Goal: Transaction & Acquisition: Book appointment/travel/reservation

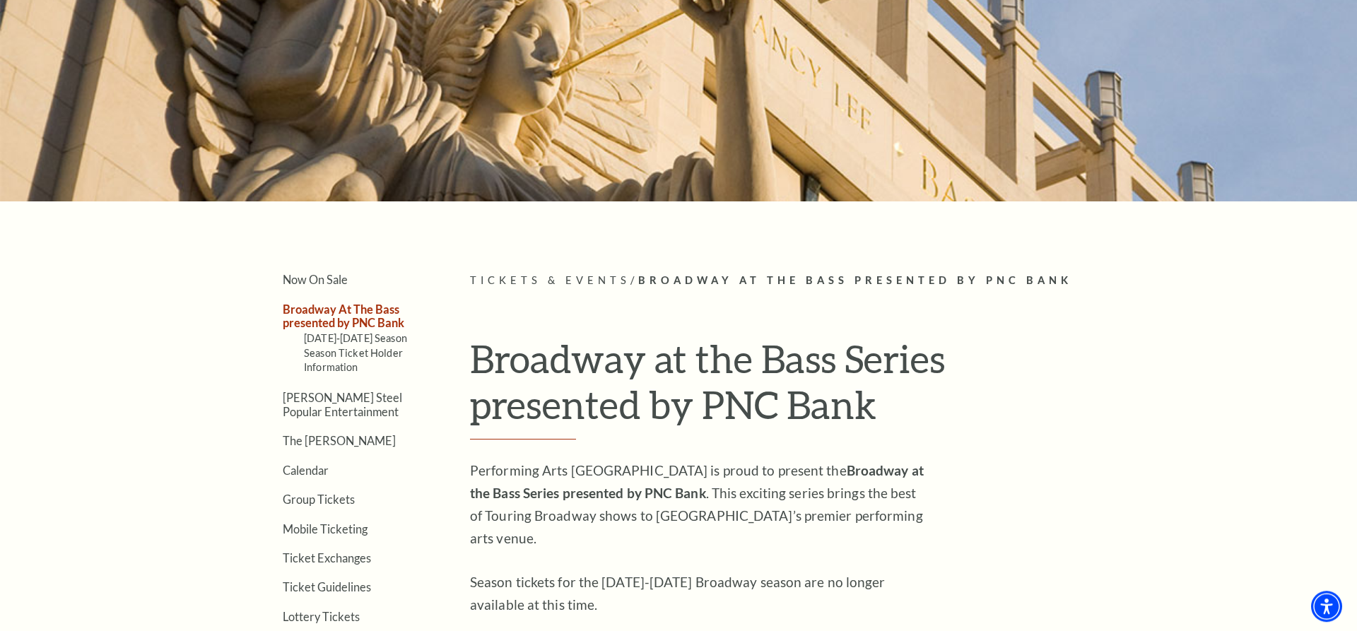
scroll to position [144, 0]
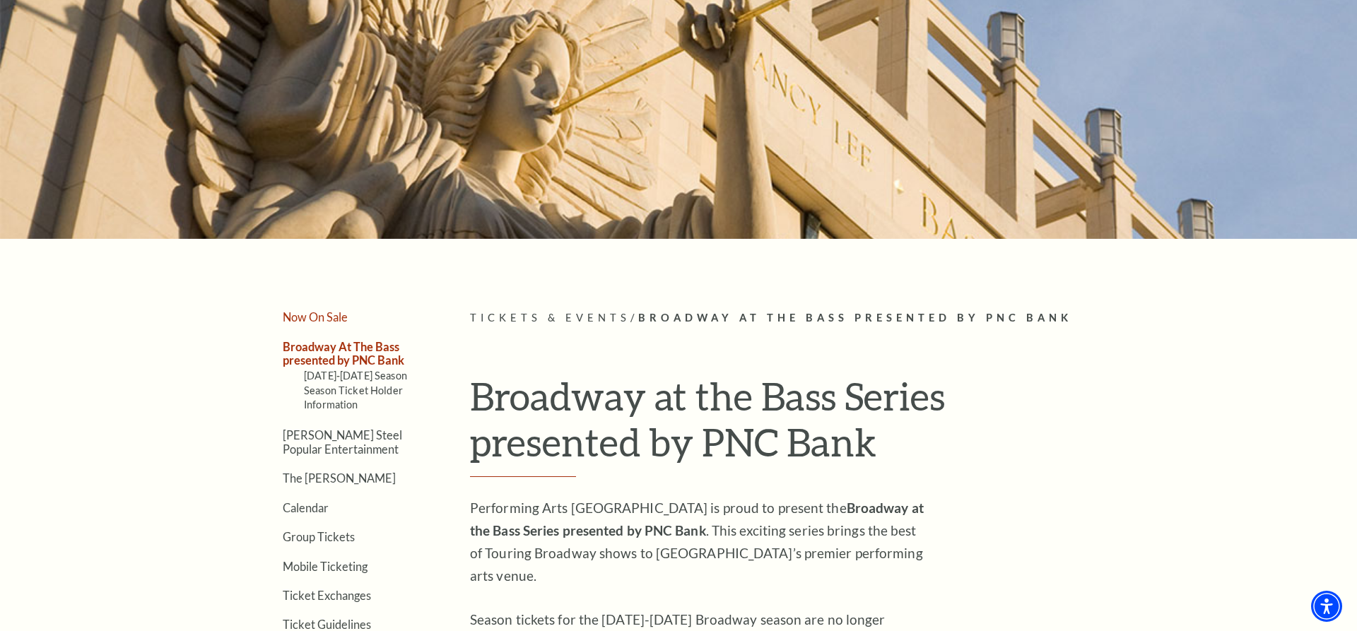
click at [341, 317] on link "Now On Sale" at bounding box center [315, 316] width 65 height 13
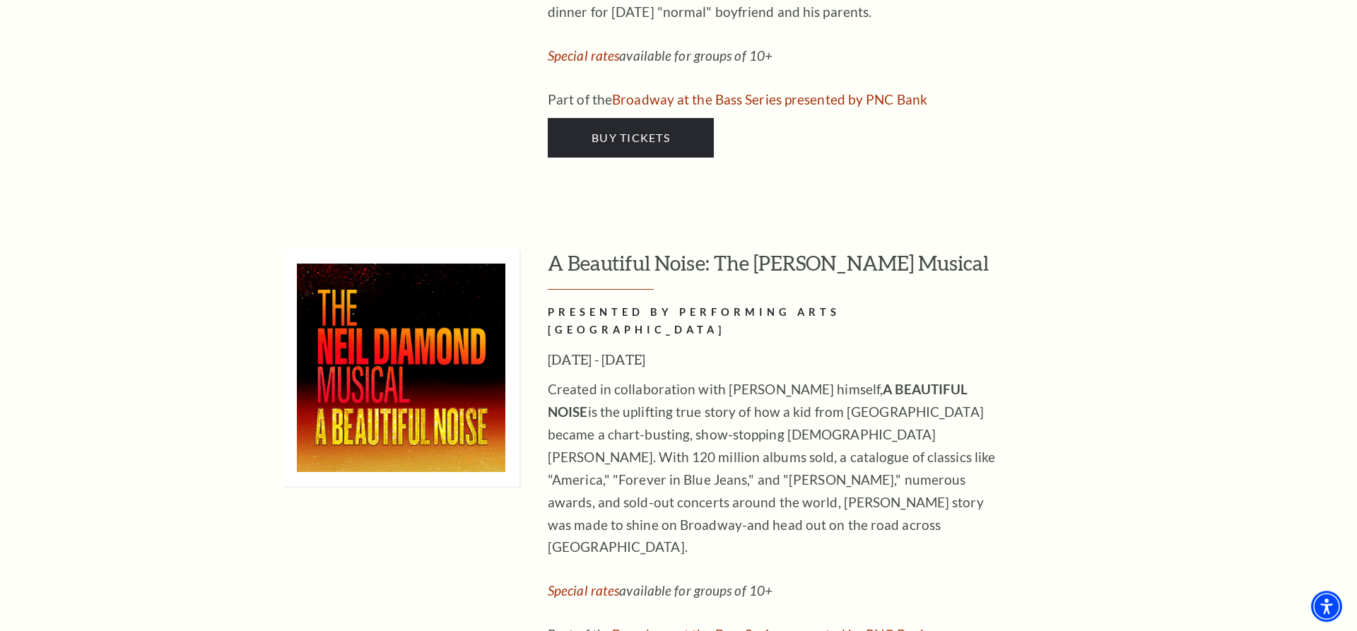
scroll to position [3317, 0]
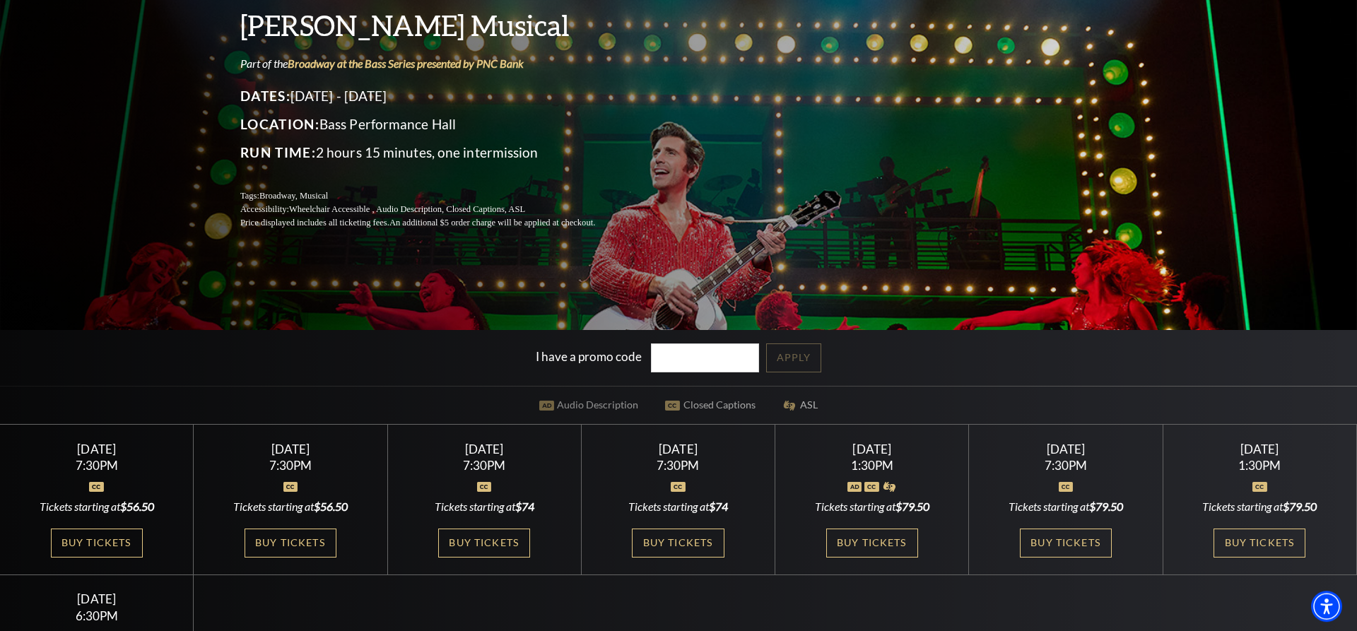
scroll to position [144, 0]
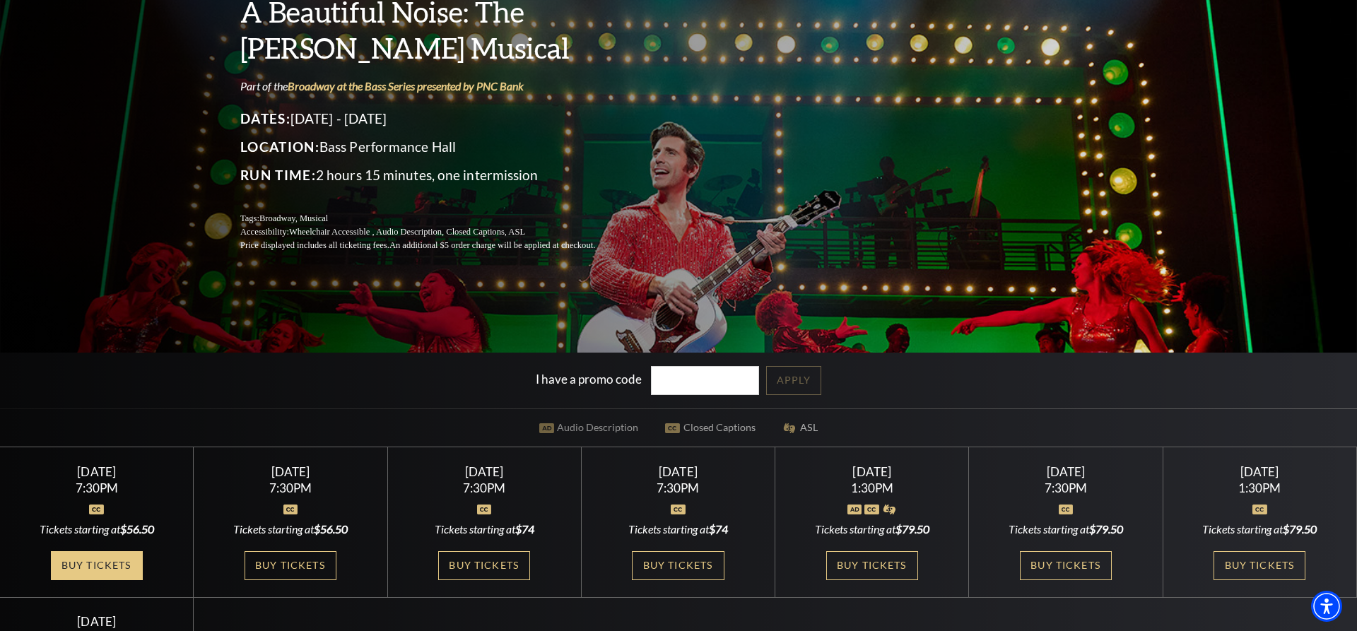
click at [136, 561] on link "Buy Tickets" at bounding box center [97, 565] width 92 height 29
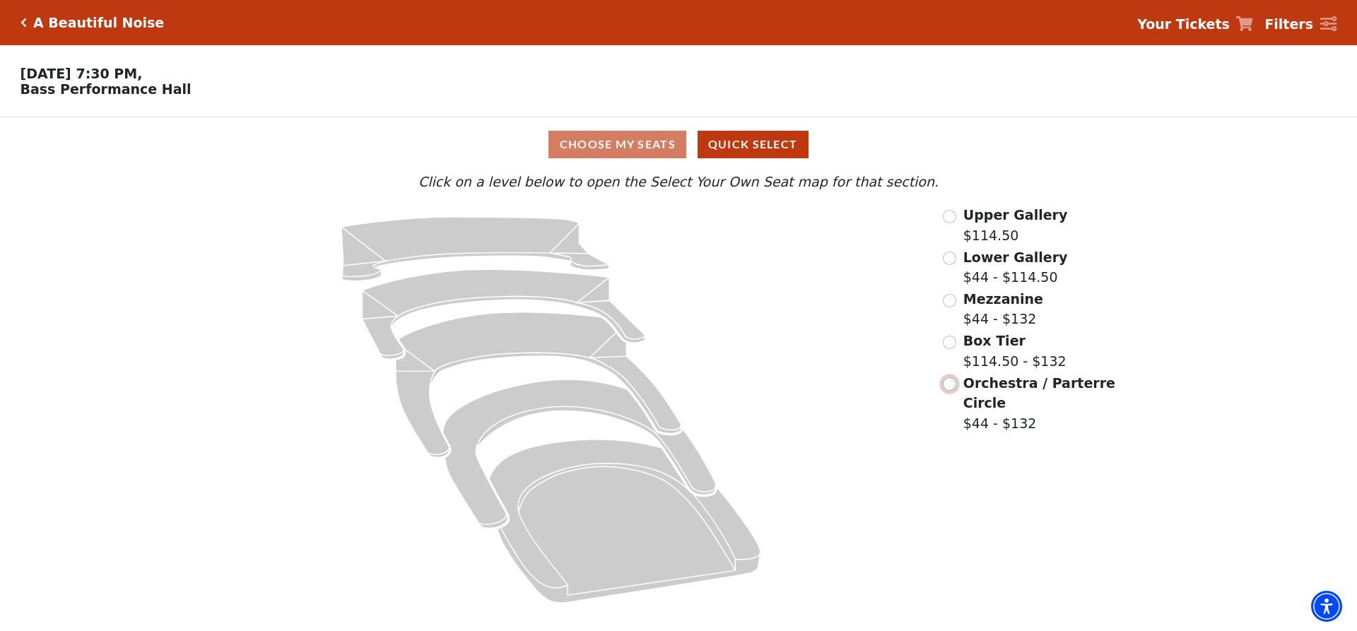
click at [947, 391] on input "Orchestra / Parterre Circle$44 - $132\a" at bounding box center [949, 384] width 13 height 13
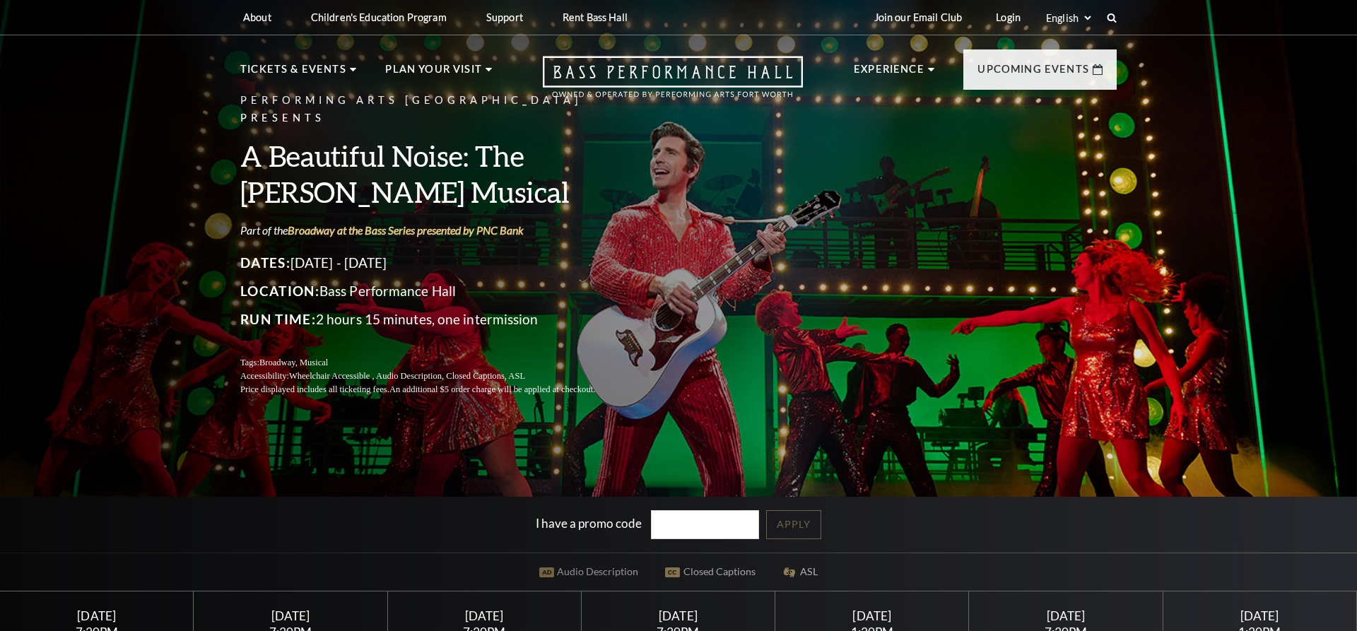
scroll to position [144, 0]
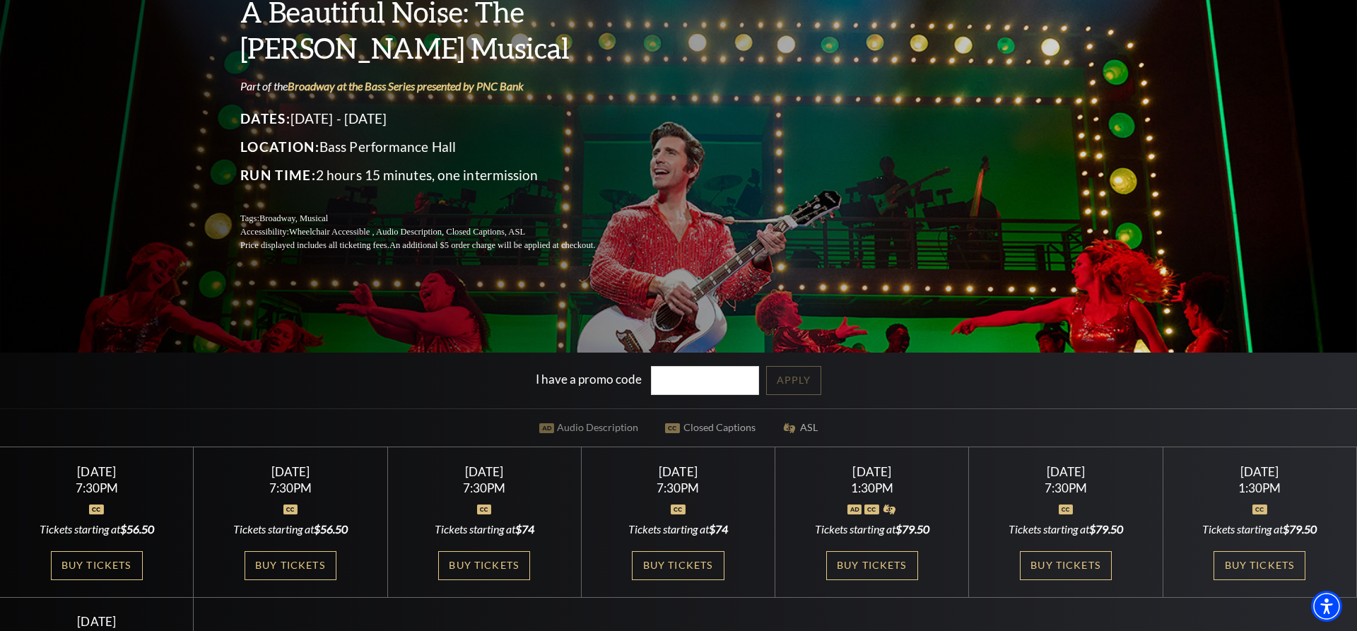
click at [358, 490] on div "7:30PM" at bounding box center [291, 488] width 160 height 12
click at [310, 566] on link "Buy Tickets" at bounding box center [291, 565] width 92 height 29
drag, startPoint x: 494, startPoint y: 563, endPoint x: 520, endPoint y: 549, distance: 29.4
click at [500, 558] on link "Buy Tickets" at bounding box center [484, 565] width 92 height 29
click at [690, 560] on link "Buy Tickets" at bounding box center [678, 565] width 92 height 29
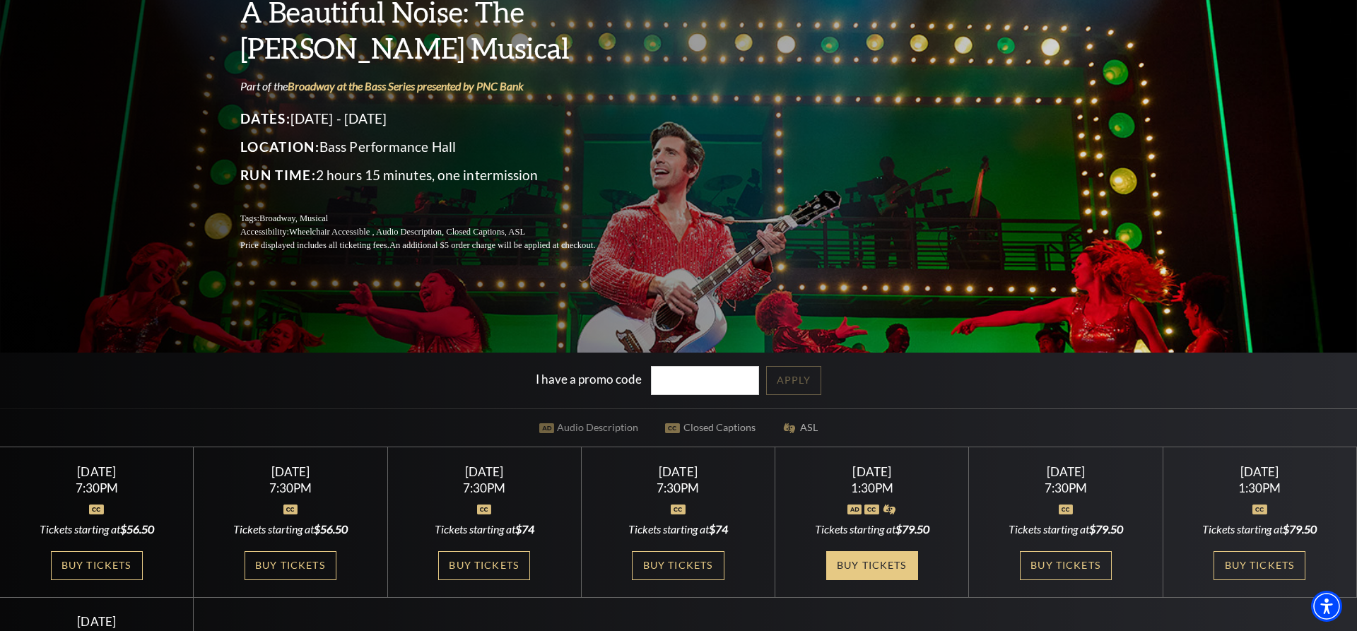
click at [894, 560] on link "Buy Tickets" at bounding box center [872, 565] width 92 height 29
click at [885, 563] on link "Buy Tickets" at bounding box center [872, 565] width 92 height 29
click at [1069, 564] on link "Buy Tickets" at bounding box center [1066, 565] width 92 height 29
click at [1261, 563] on link "Buy Tickets" at bounding box center [1260, 565] width 92 height 29
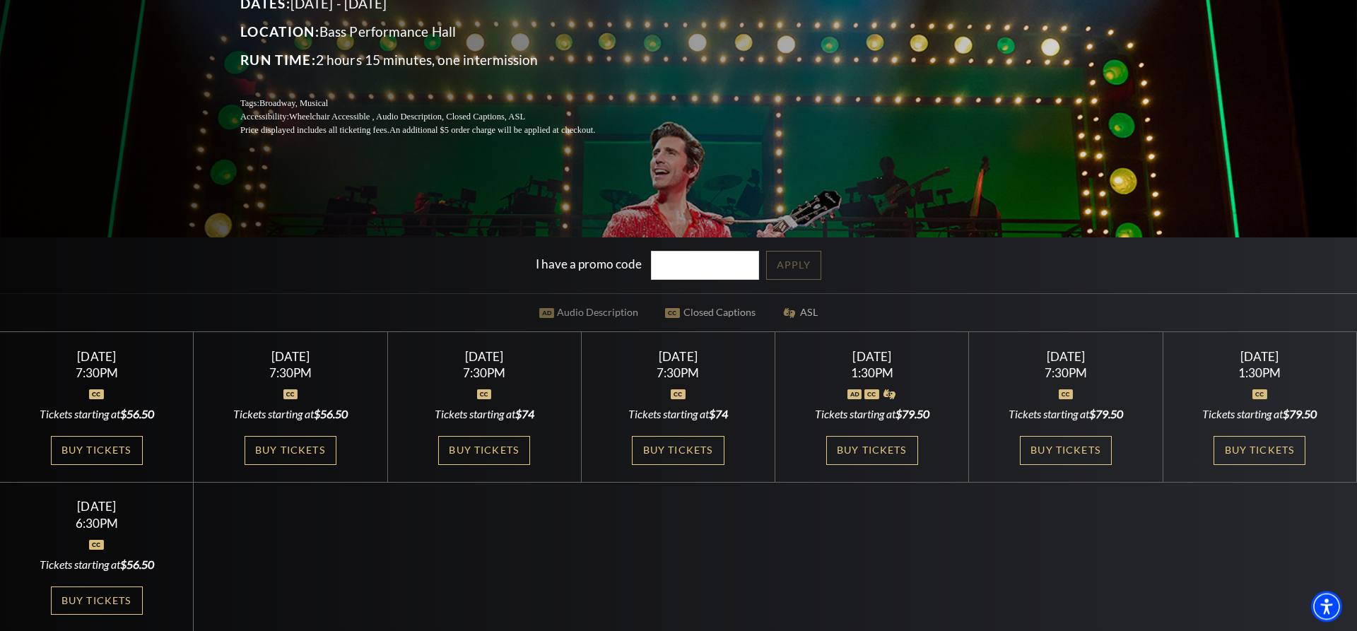
scroll to position [288, 0]
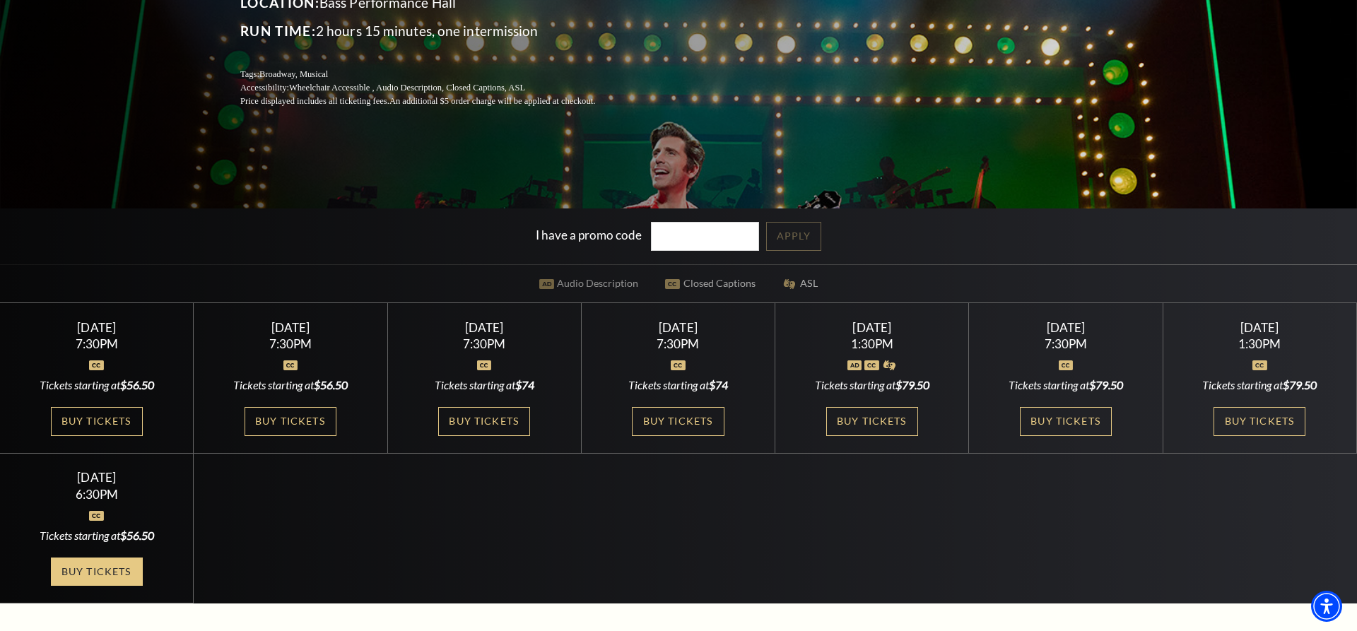
click at [102, 569] on link "Buy Tickets" at bounding box center [97, 572] width 92 height 29
click at [119, 419] on link "Buy Tickets" at bounding box center [97, 421] width 92 height 29
click at [308, 420] on link "Buy Tickets" at bounding box center [291, 421] width 92 height 29
click at [1244, 418] on link "Buy Tickets" at bounding box center [1260, 421] width 92 height 29
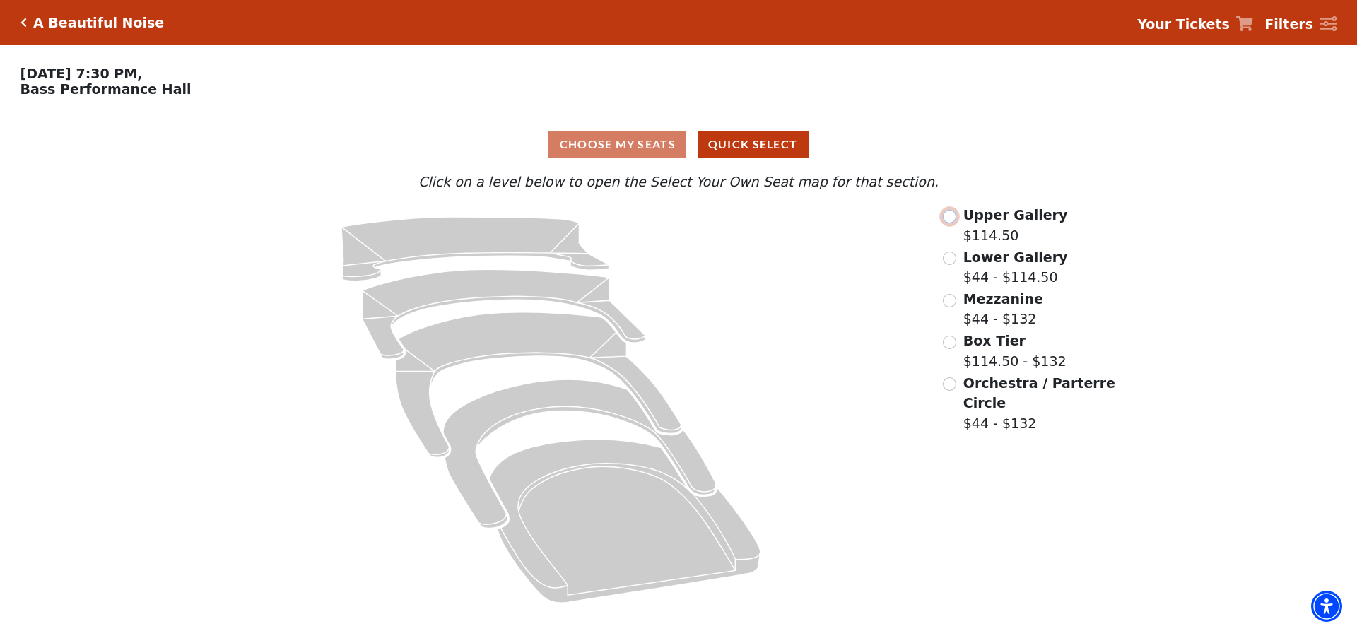
click at [953, 219] on input "Upper Gallery$114.50\a" at bounding box center [949, 216] width 13 height 13
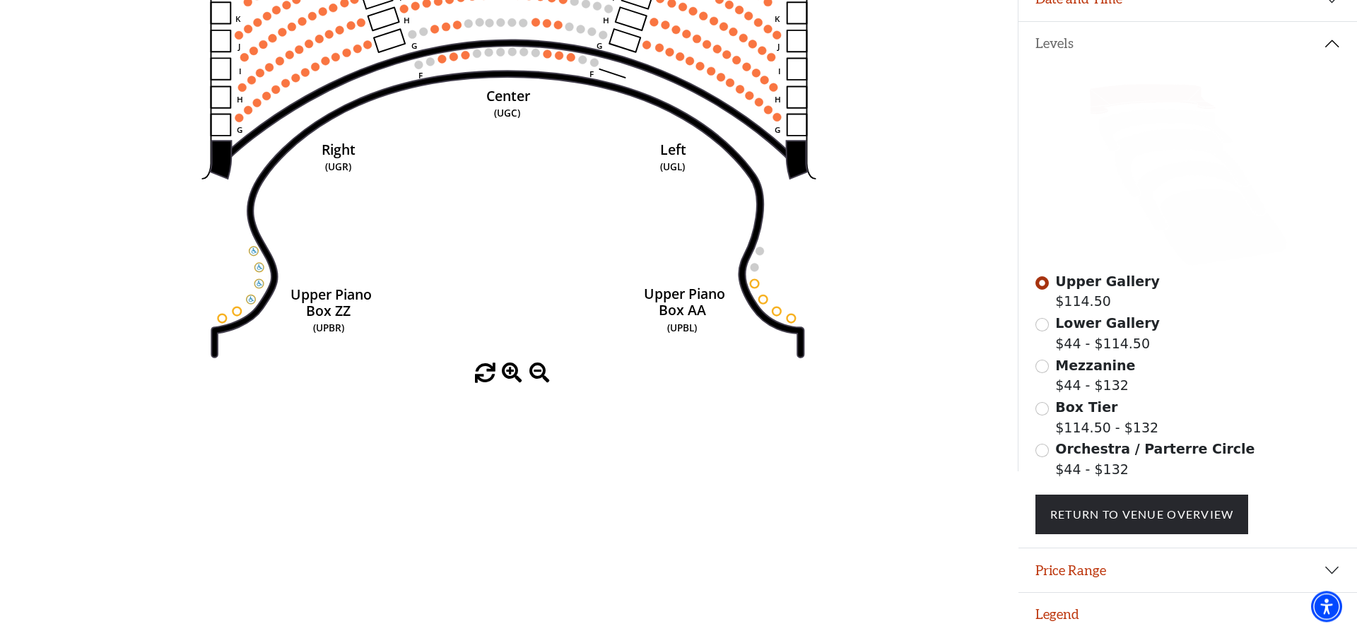
scroll to position [282, 0]
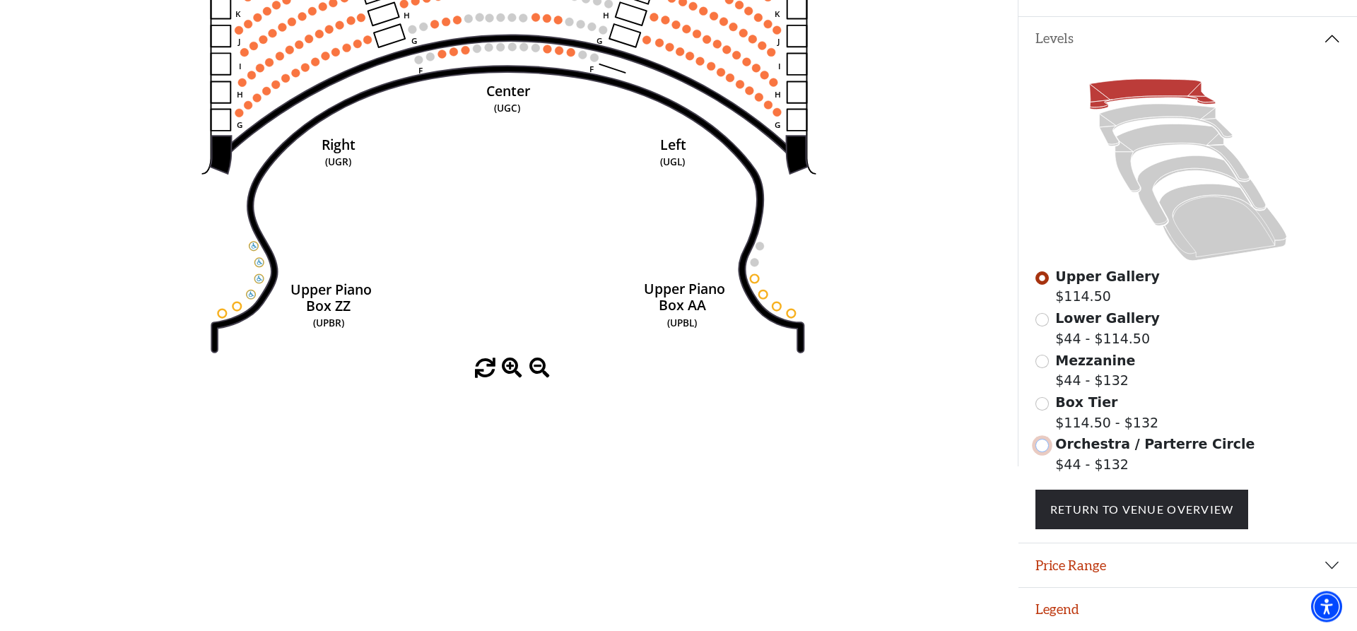
click at [1042, 452] on input "Orchestra / Parterre Circle$44 - $132\a" at bounding box center [1042, 445] width 13 height 13
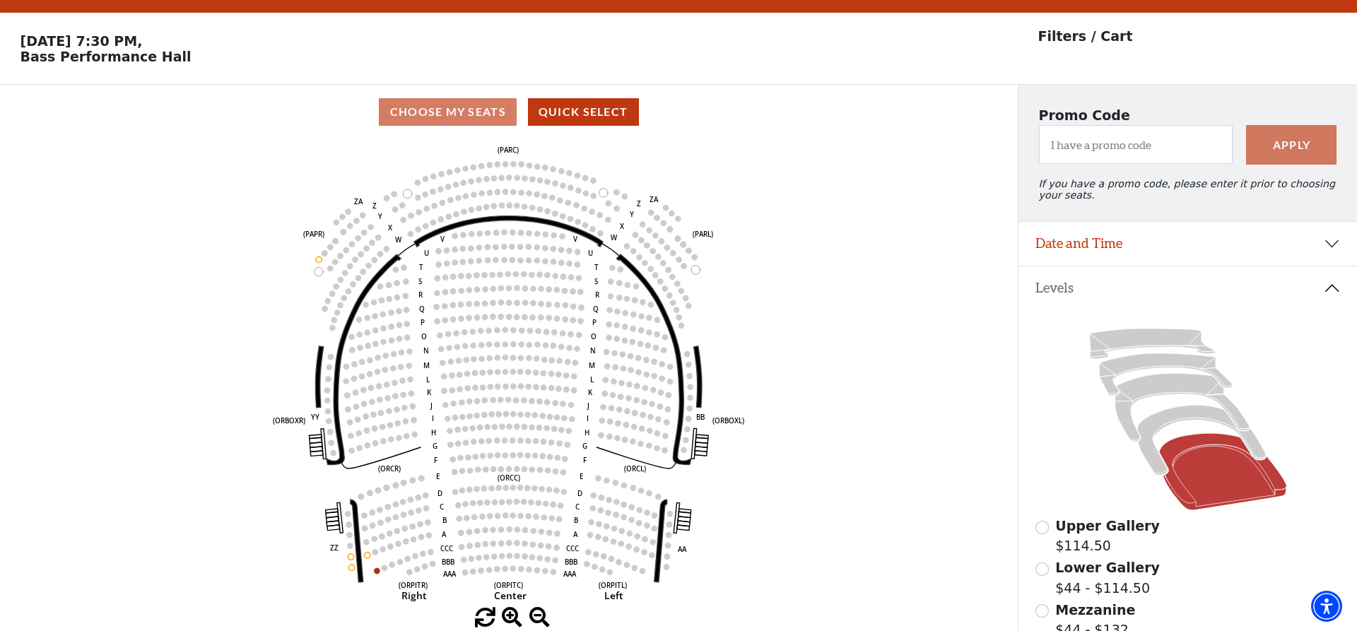
scroll to position [0, 0]
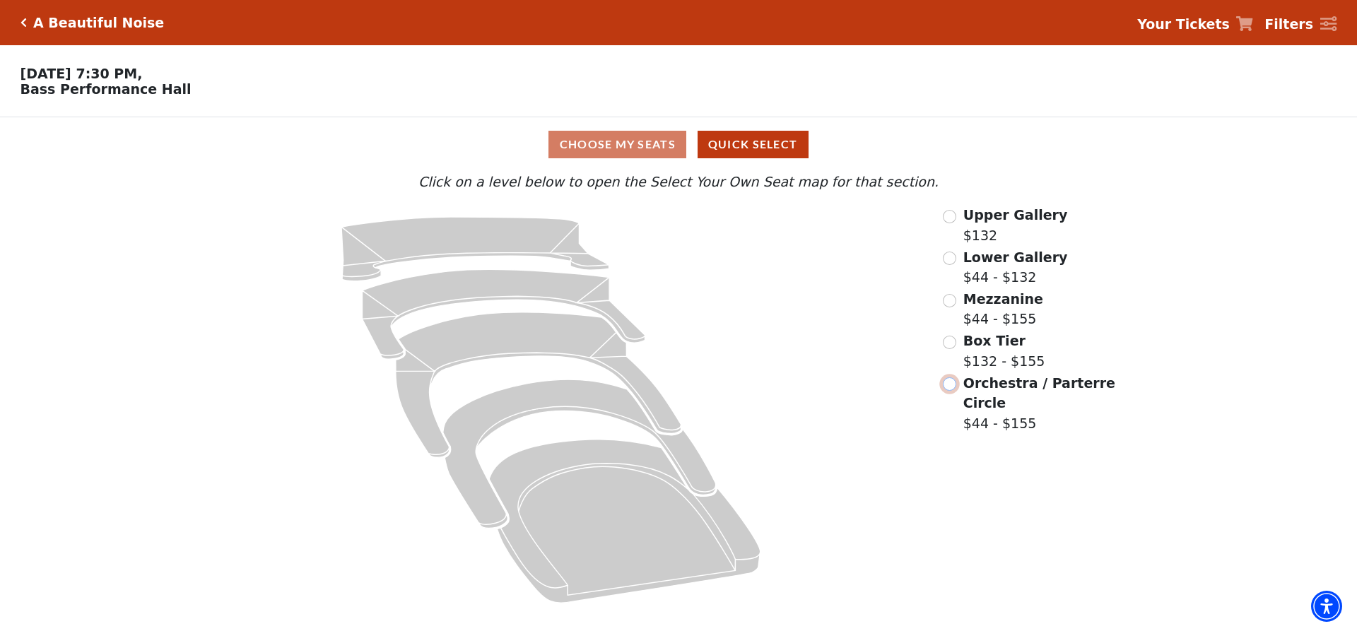
click at [950, 385] on input "Orchestra / Parterre Circle$44 - $155\a" at bounding box center [949, 384] width 13 height 13
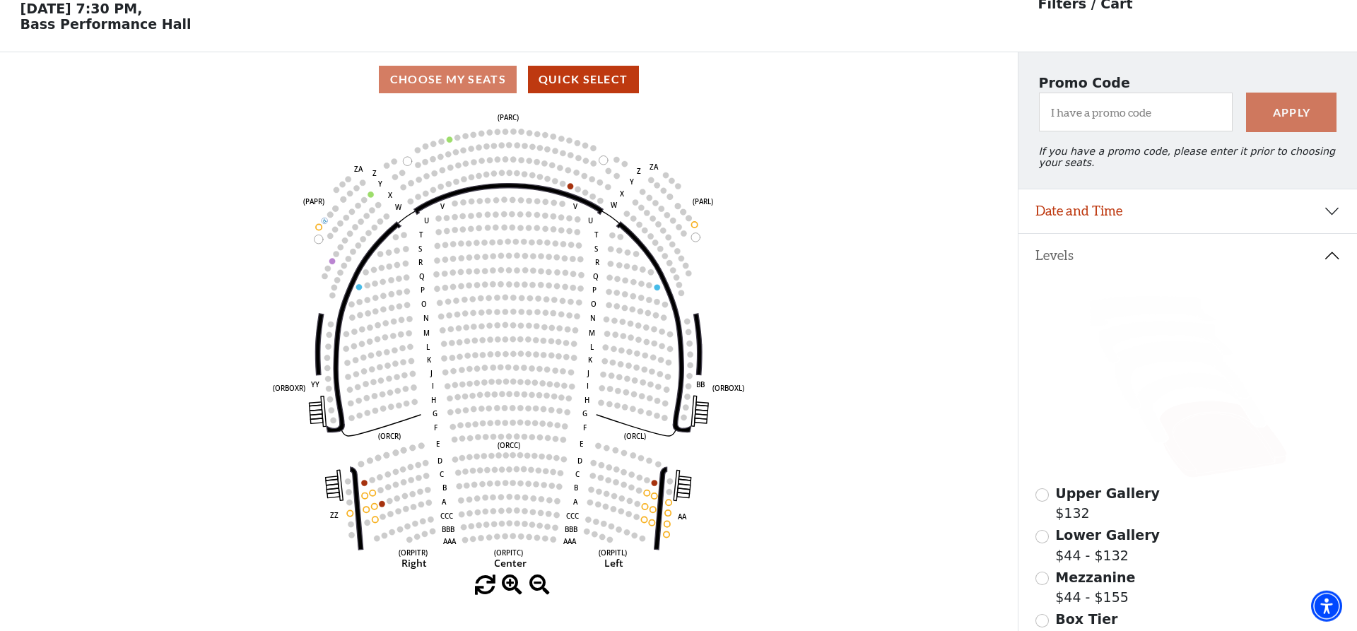
scroll to position [66, 0]
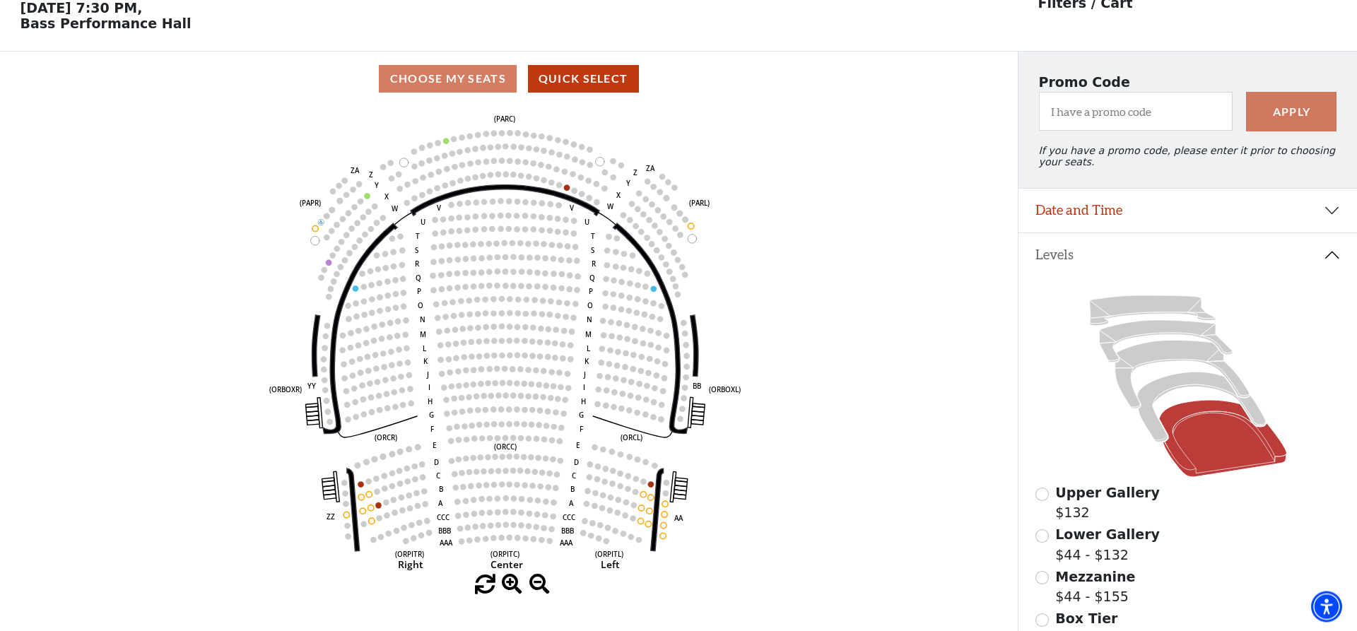
click at [947, 349] on icon "Left (ORPITL) Right (ORPITR) Center (ORPITC) ZZ AA YY BB ZA ZA (ORCL) (ORCR) (O…" at bounding box center [509, 340] width 916 height 469
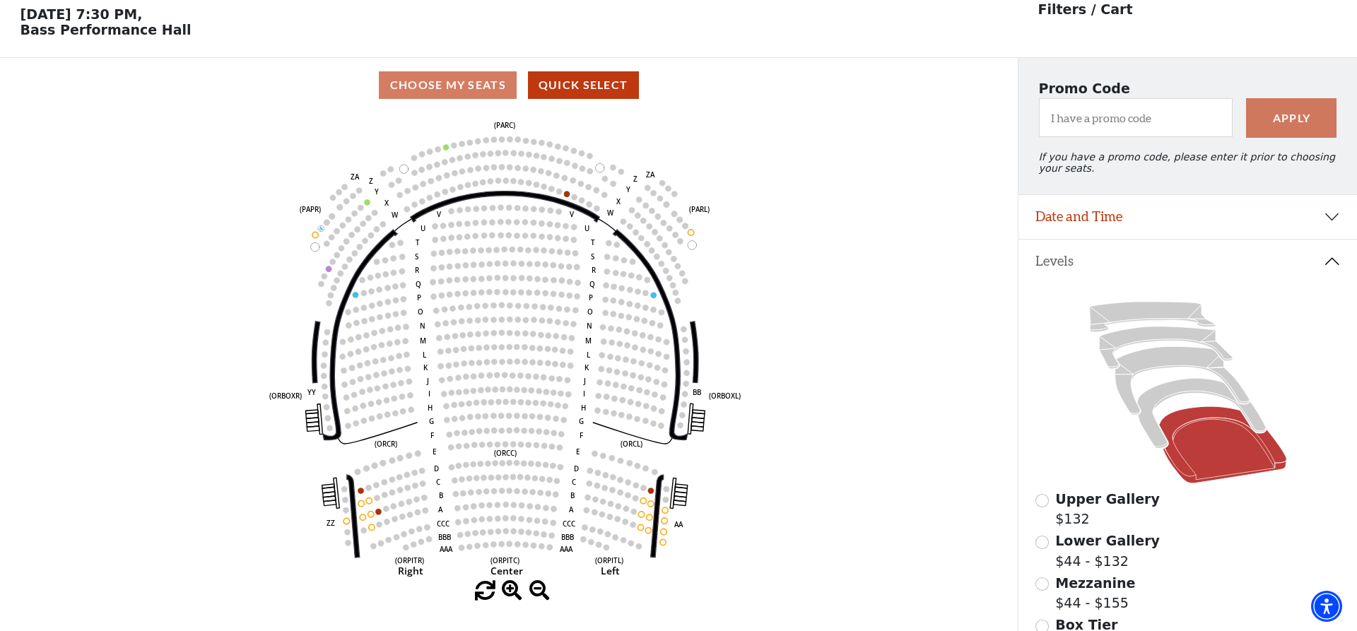
scroll to position [0, 0]
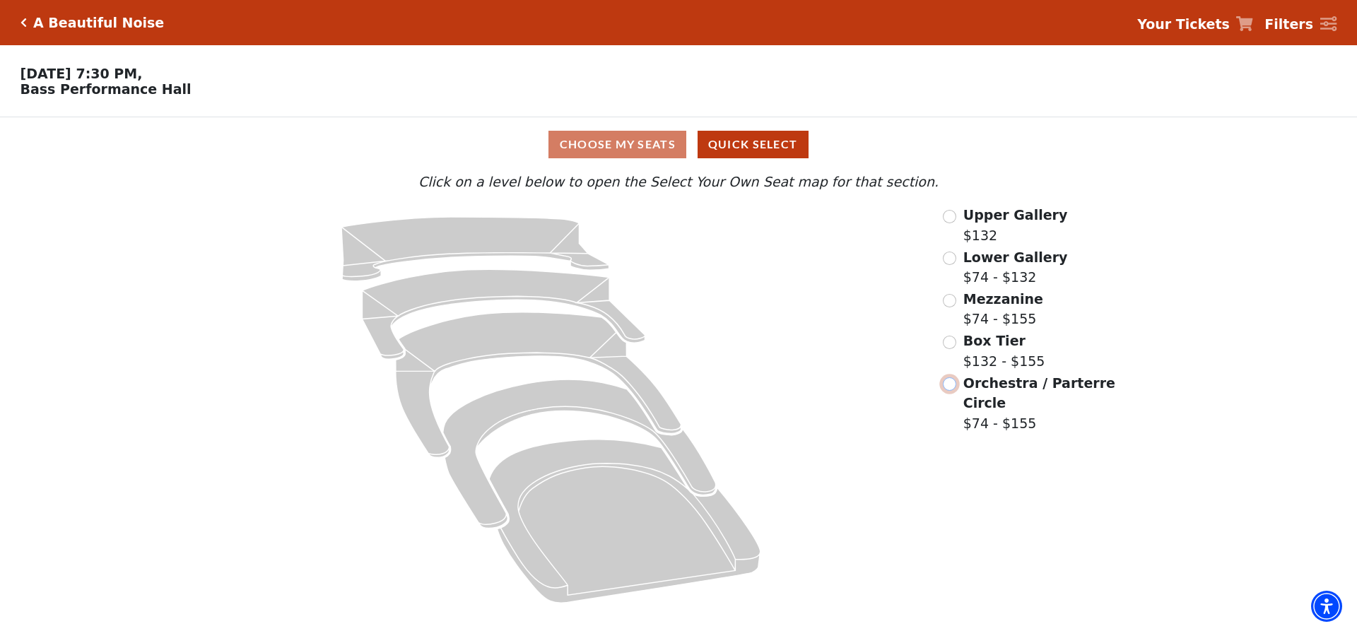
click at [948, 385] on input "Orchestra / Parterre Circle$74 - $155\a" at bounding box center [949, 384] width 13 height 13
click at [947, 386] on input "Orchestra / Parterre Circle$79.50 - $160.50\a" at bounding box center [949, 384] width 13 height 13
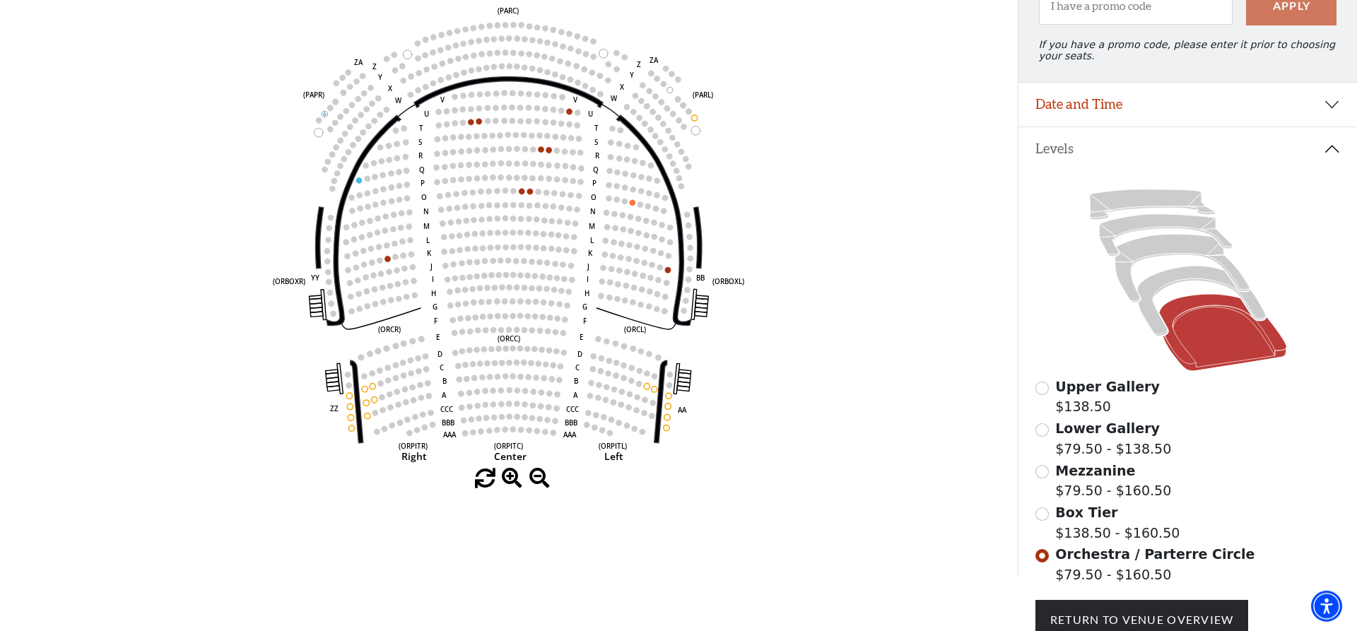
scroll to position [148, 0]
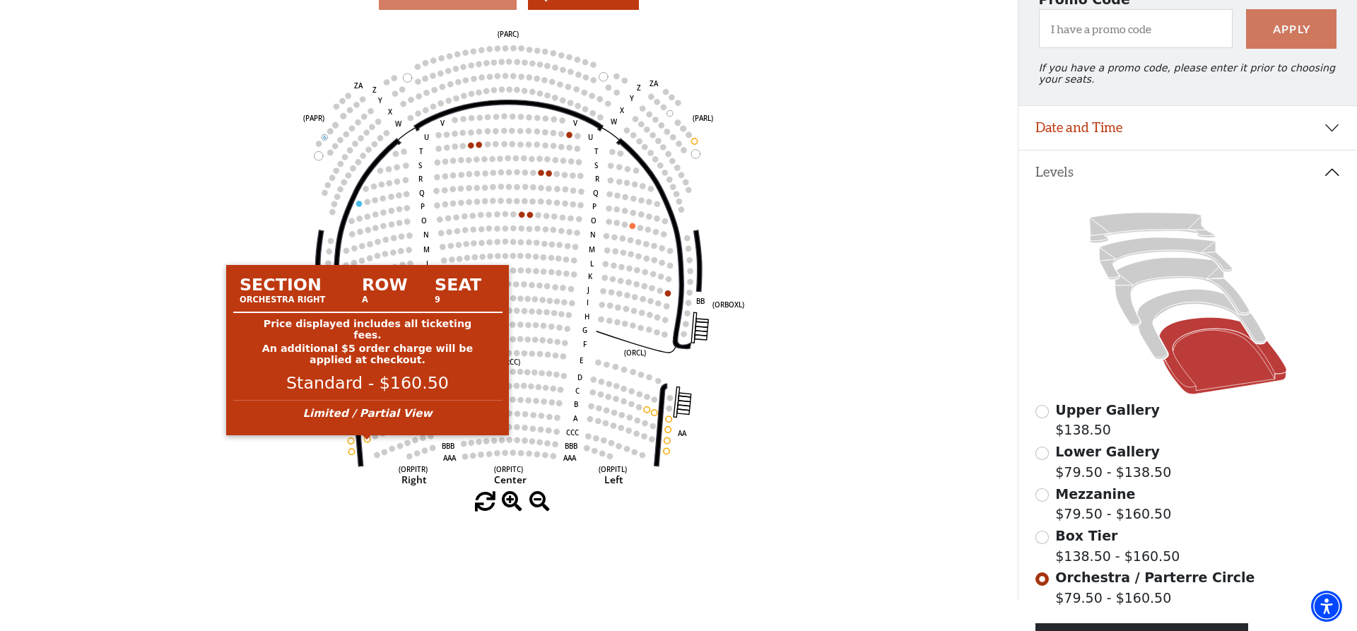
click at [366, 442] on circle at bounding box center [367, 439] width 6 height 6
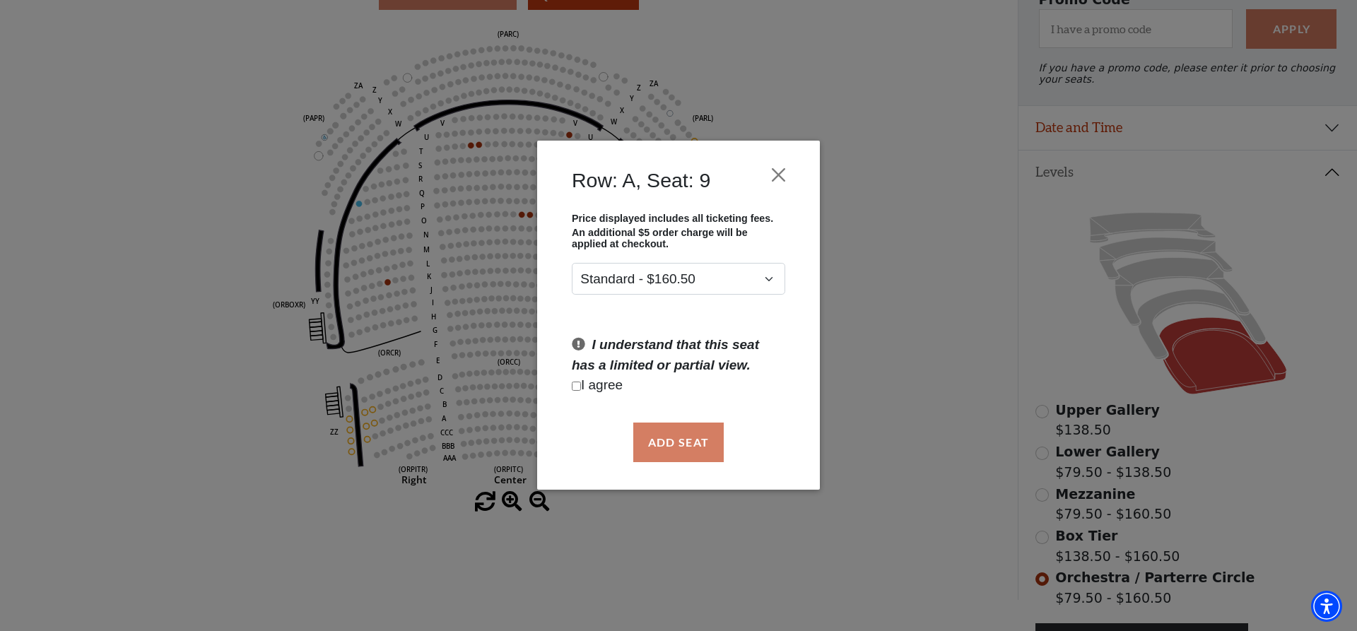
click at [158, 422] on div "Row: A, Seat: 9 Price displayed includes all ticketing fees. An additional $5 o…" at bounding box center [678, 315] width 1357 height 631
click at [777, 167] on button "Close" at bounding box center [779, 175] width 27 height 27
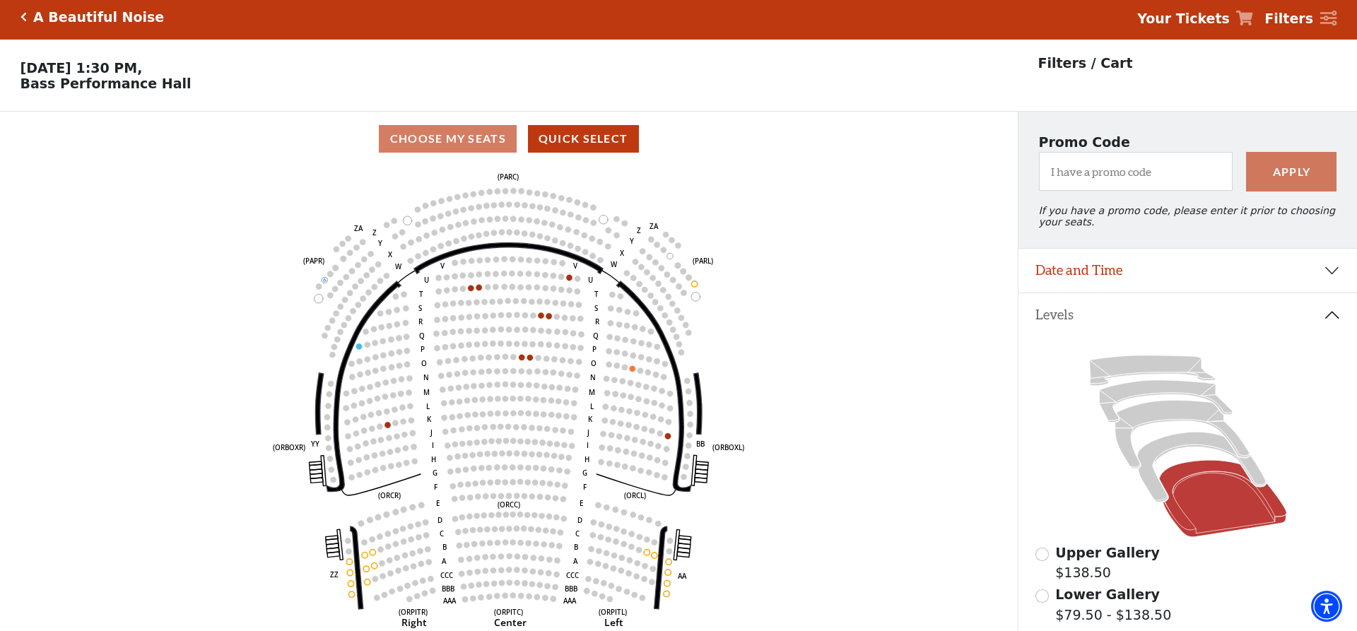
scroll to position [0, 0]
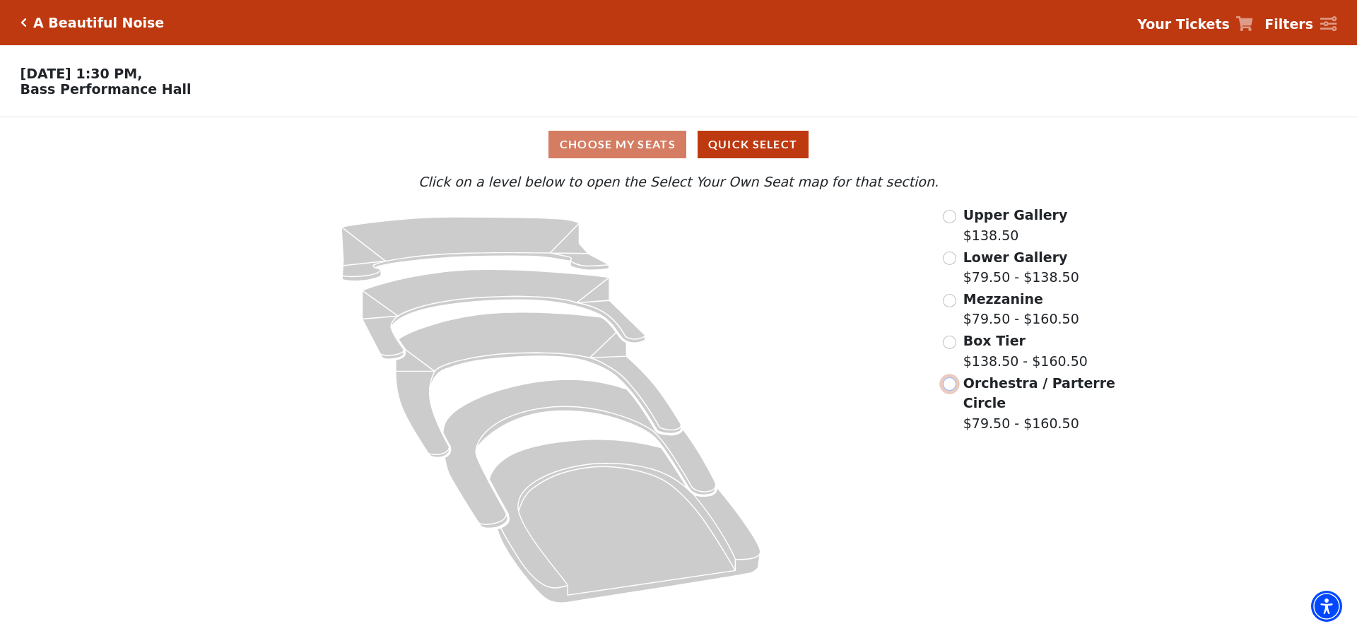
click at [947, 386] on input "Orchestra / Parterre Circle$79.50 - $160.50\a" at bounding box center [949, 384] width 13 height 13
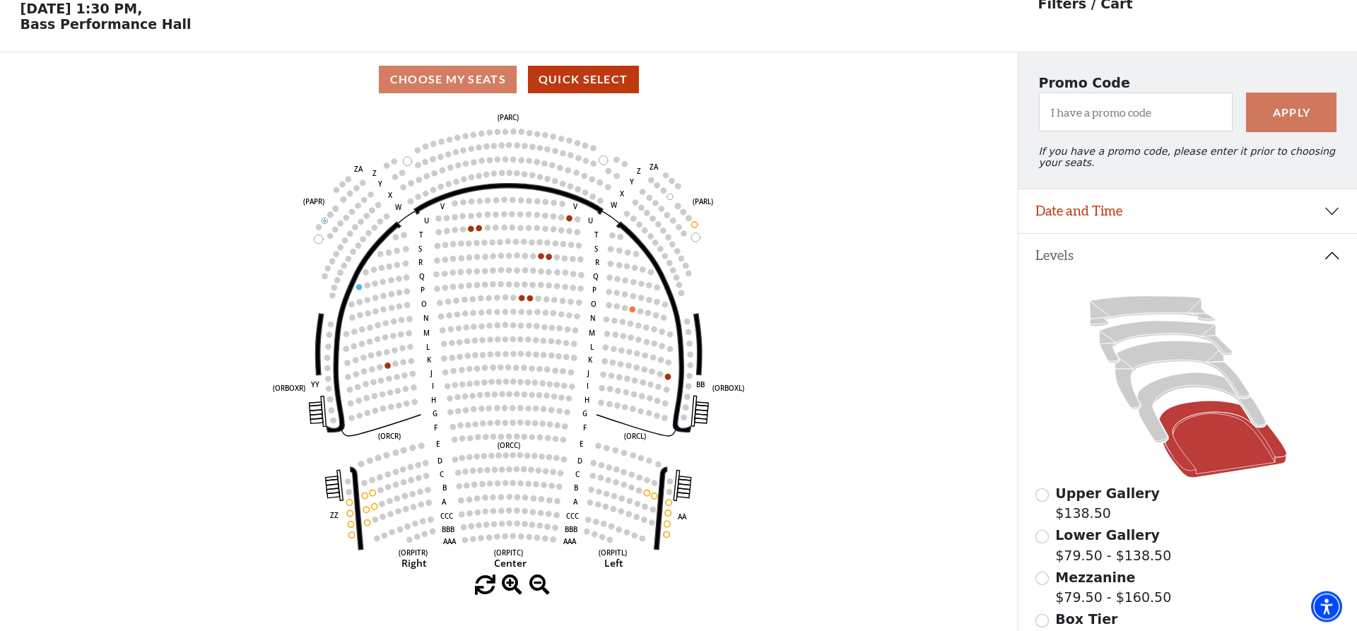
scroll to position [66, 0]
click at [829, 524] on icon "Left (ORPITL) Right (ORPITR) Center (ORPITC) ZZ AA YY BB ZA ZA (ORCL) (ORCR) (O…" at bounding box center [509, 340] width 916 height 469
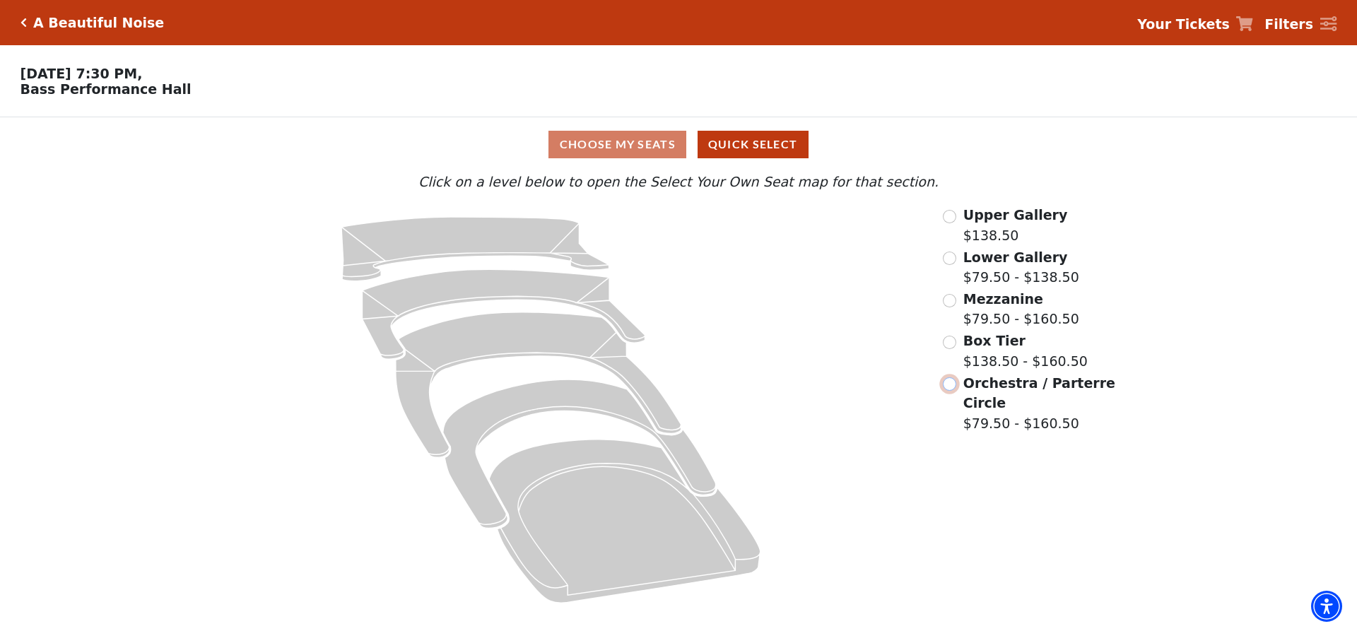
click at [950, 391] on input "Orchestra / Parterre Circle$79.50 - $160.50\a" at bounding box center [949, 384] width 13 height 13
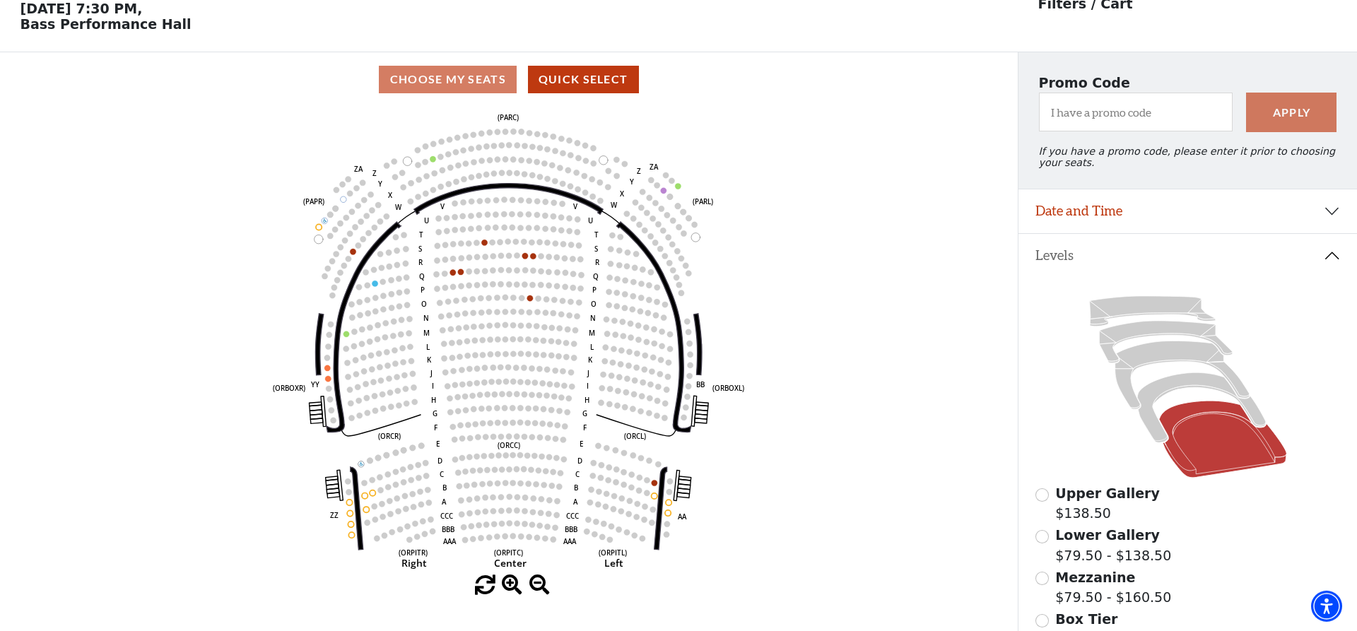
scroll to position [66, 0]
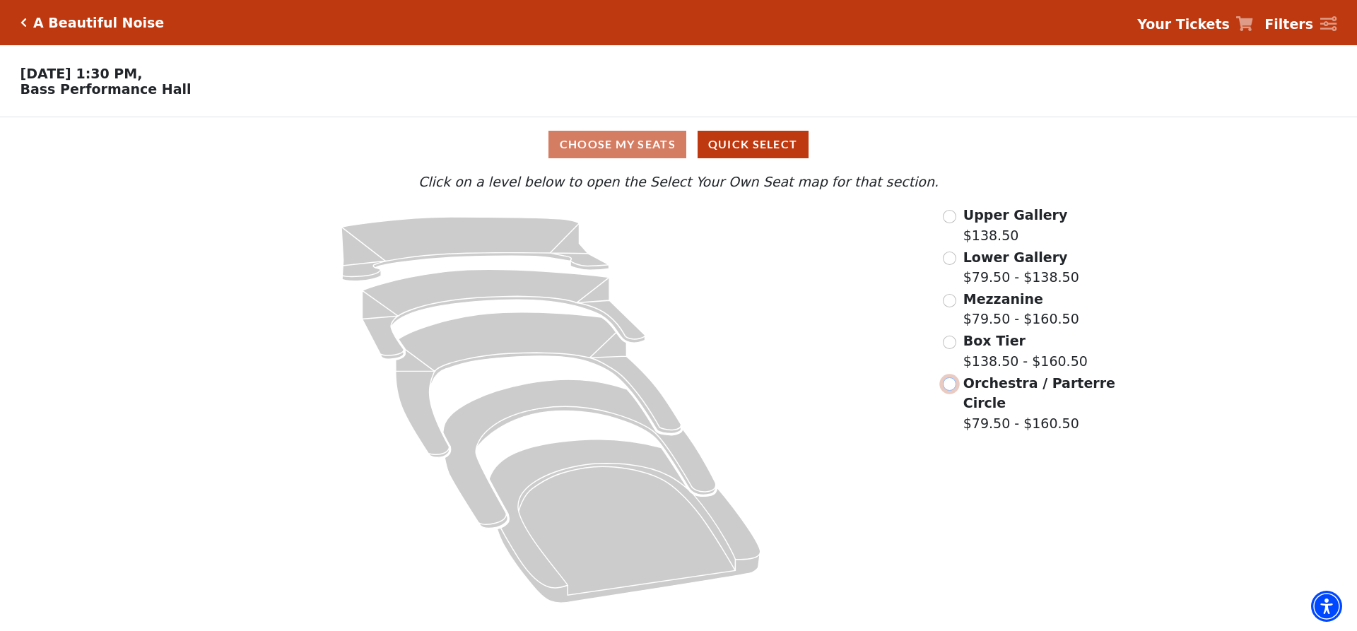
click at [948, 390] on input "Orchestra / Parterre Circle$79.50 - $160.50\a" at bounding box center [949, 384] width 13 height 13
click at [947, 388] on input "Orchestra / Parterre Circle$56.50 - $132\a" at bounding box center [949, 384] width 13 height 13
click at [949, 387] on input "Orchestra / Parterre Circle$44 - $132\a" at bounding box center [949, 384] width 13 height 13
click at [951, 386] on input "Orchestra / Parterre Circle$44 - $132\a" at bounding box center [949, 384] width 13 height 13
click at [948, 349] on input "Box Tier$138.50 - $160.50\a" at bounding box center [949, 342] width 13 height 13
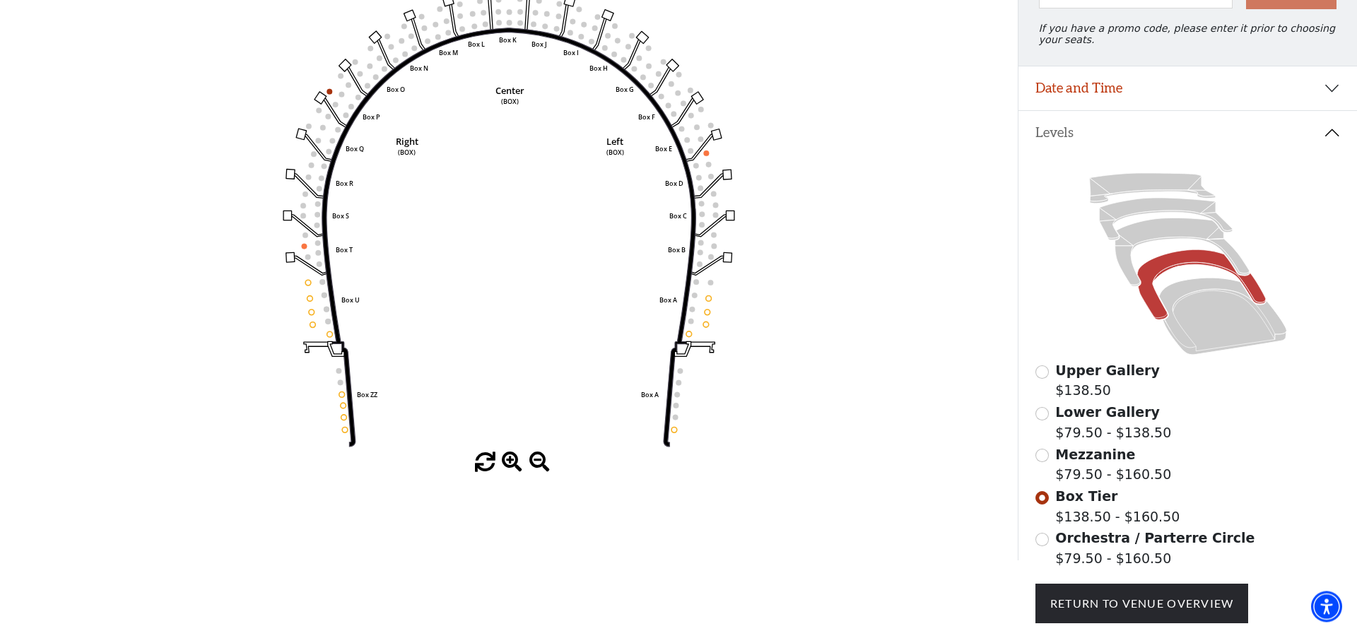
scroll to position [210, 0]
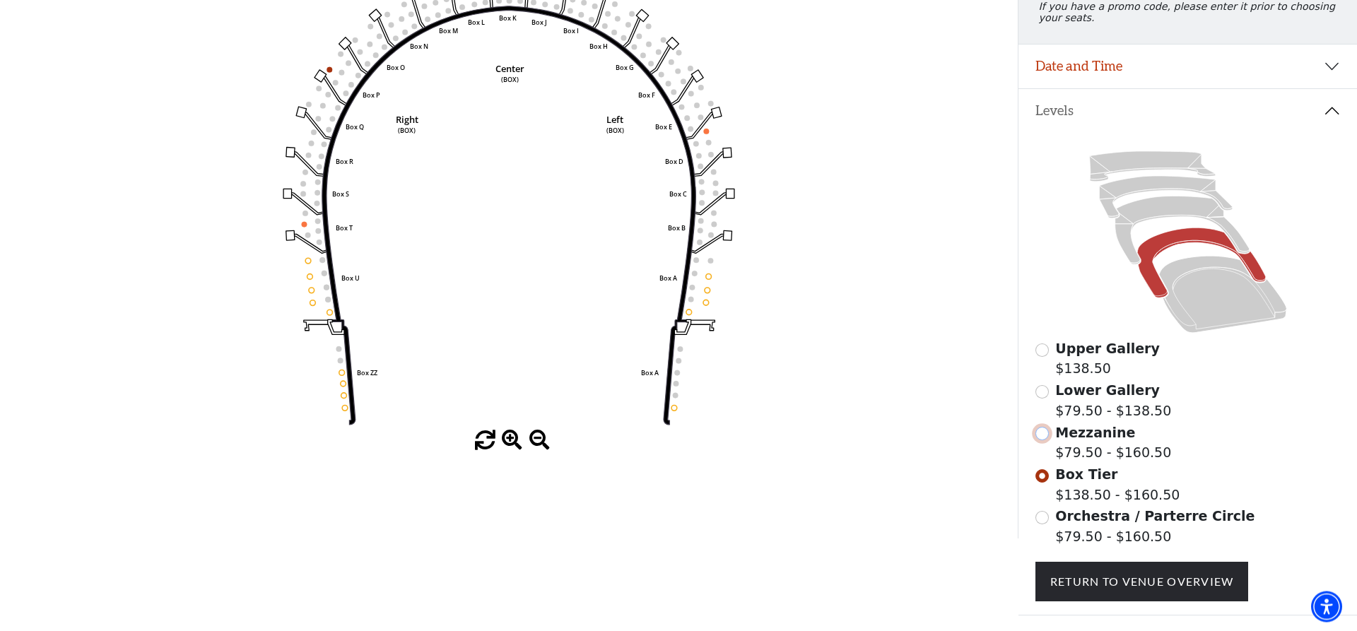
click at [1043, 440] on input "Mezzanine$79.50 - $160.50\a" at bounding box center [1042, 433] width 13 height 13
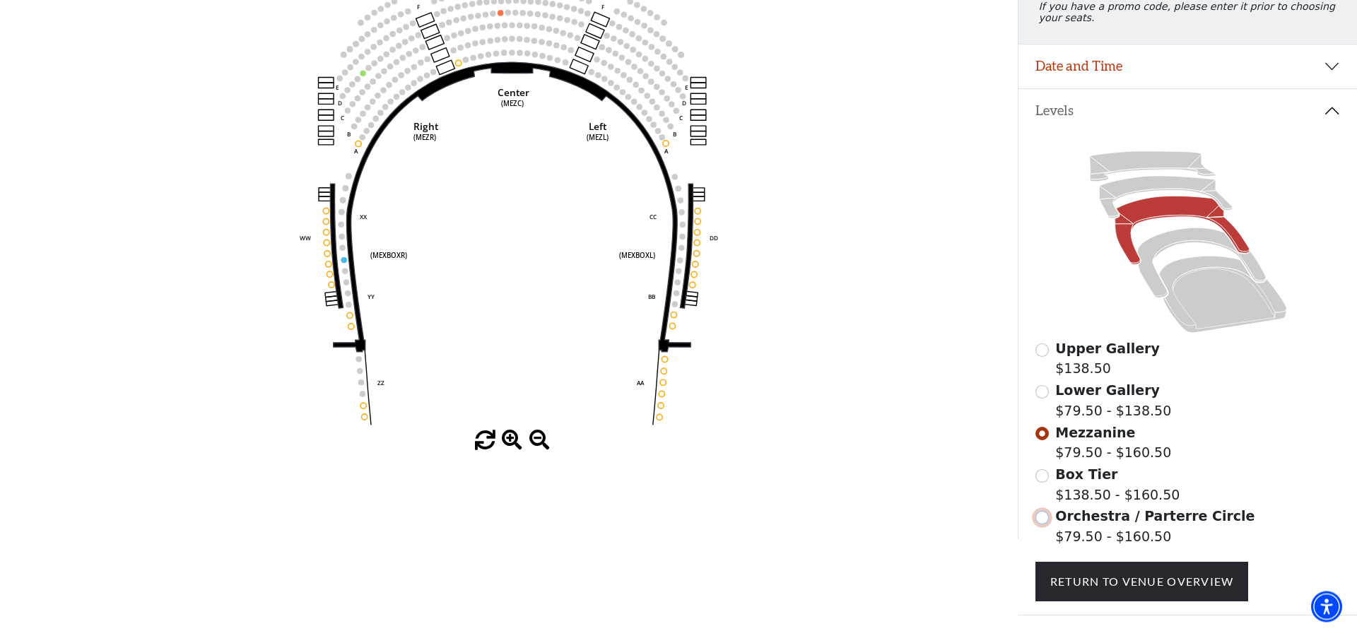
click at [1039, 525] on input "Orchestra / Parterre Circle$79.50 - $160.50\a" at bounding box center [1042, 517] width 13 height 13
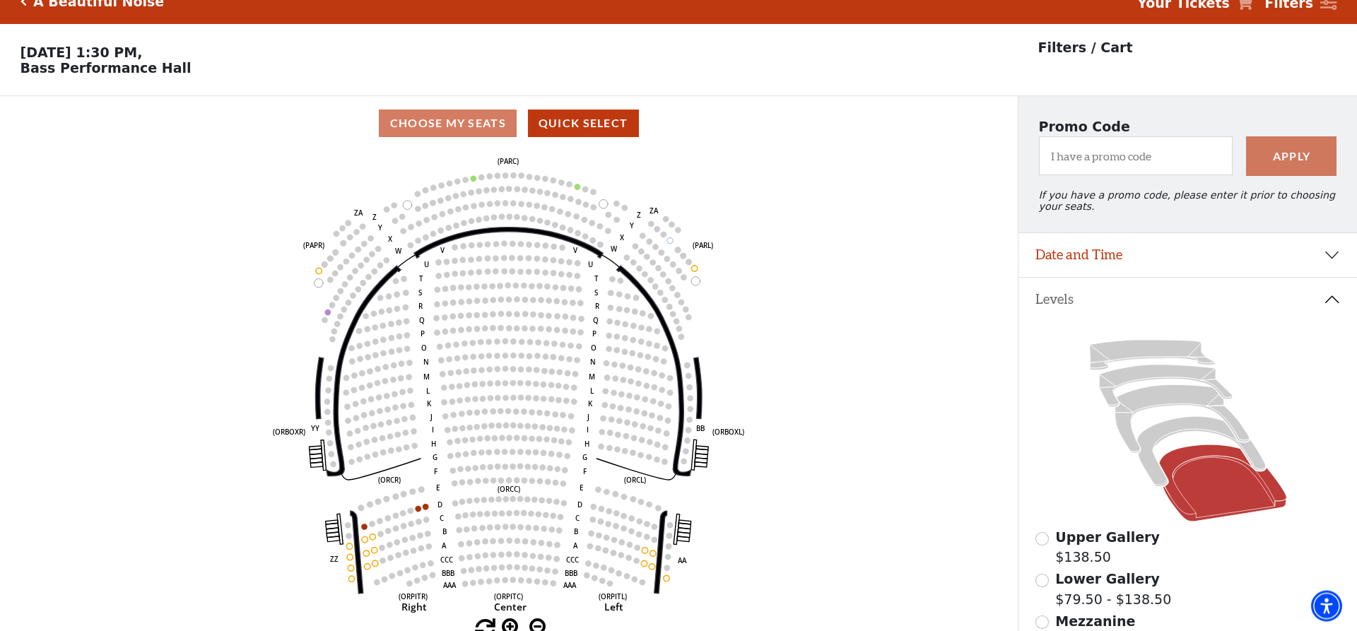
scroll to position [0, 0]
